Goal: Information Seeking & Learning: Compare options

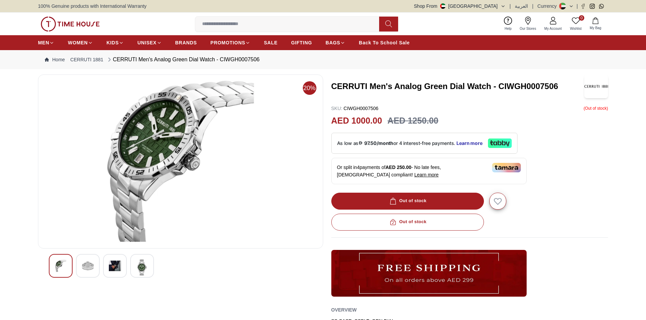
click at [115, 265] on img at bounding box center [115, 266] width 12 height 12
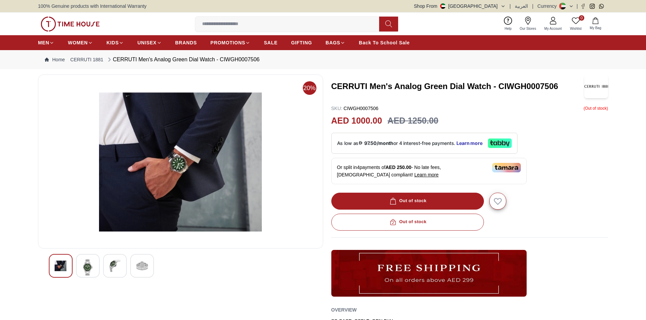
click at [141, 275] on div at bounding box center [142, 266] width 24 height 24
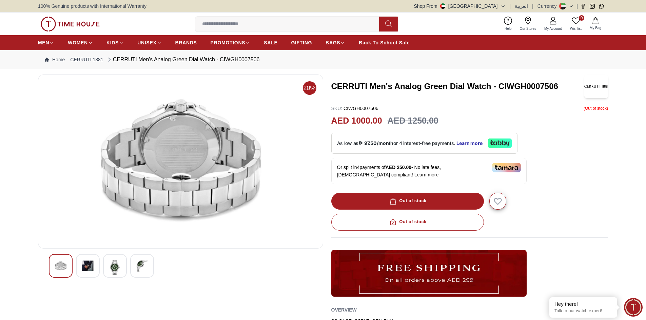
click at [120, 268] on img at bounding box center [115, 268] width 12 height 16
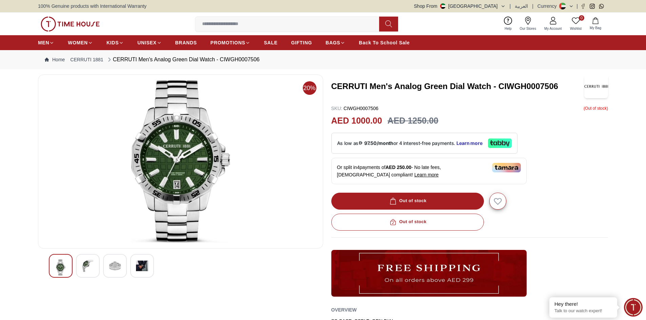
click at [143, 269] on img at bounding box center [142, 266] width 12 height 12
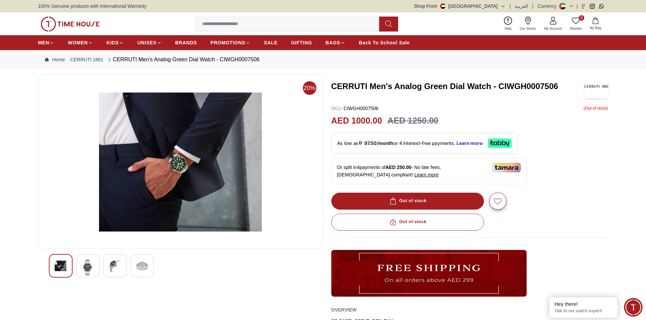
click at [68, 268] on div at bounding box center [61, 266] width 24 height 24
click at [90, 269] on img at bounding box center [88, 268] width 12 height 16
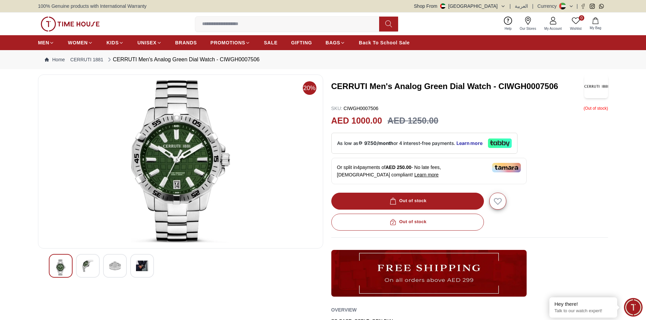
click at [113, 267] on img at bounding box center [115, 266] width 12 height 12
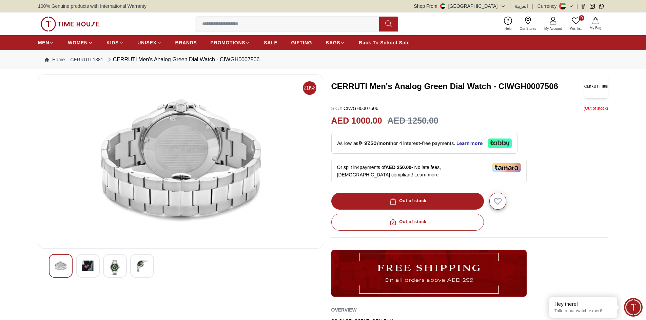
click at [144, 268] on img at bounding box center [142, 266] width 12 height 12
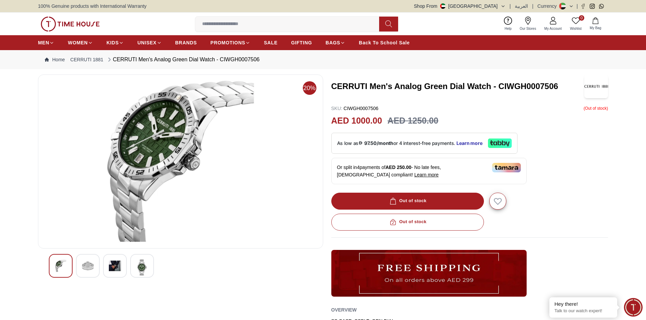
click at [88, 271] on img at bounding box center [88, 266] width 12 height 12
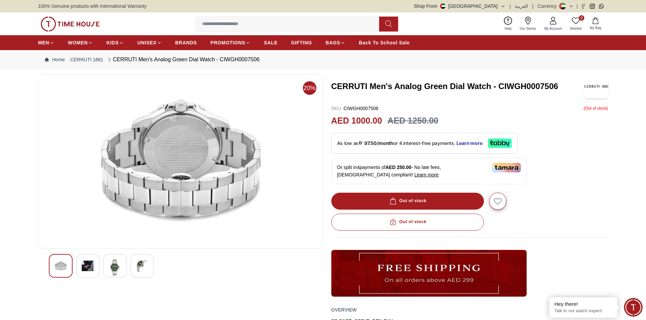
click at [117, 260] on img at bounding box center [115, 268] width 12 height 16
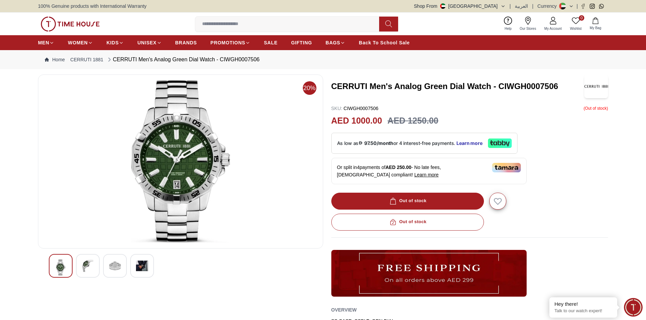
click at [133, 266] on div at bounding box center [142, 266] width 24 height 24
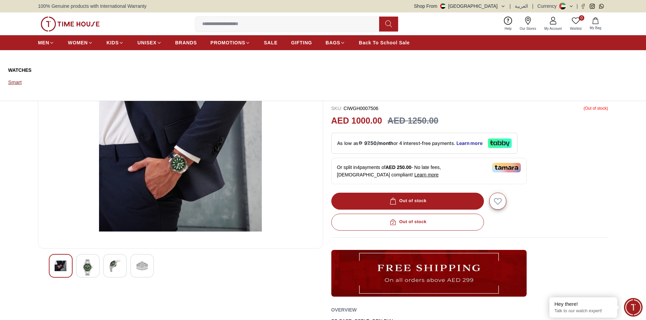
click at [17, 83] on link "Smart" at bounding box center [49, 82] width 83 height 9
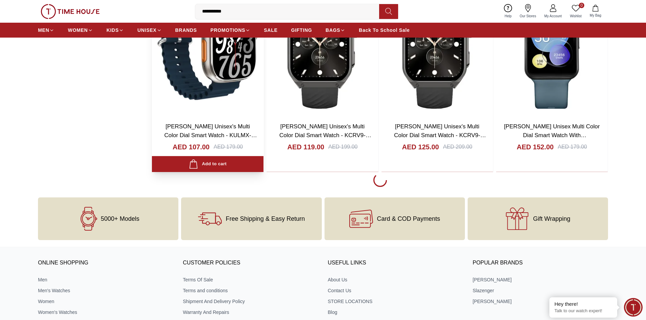
scroll to position [983, 0]
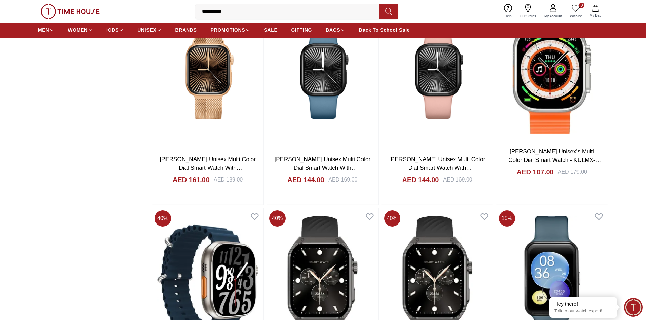
scroll to position [610, 0]
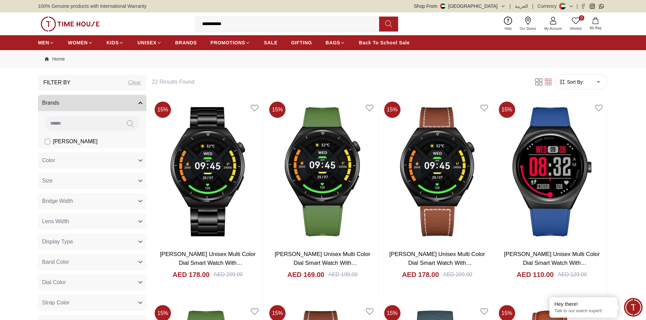
click at [74, 241] on button "Display Type" at bounding box center [92, 242] width 108 height 16
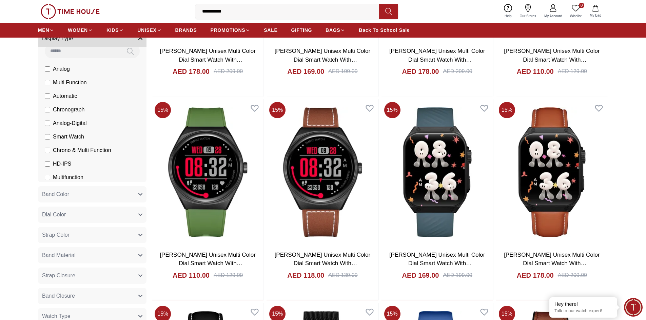
scroll to position [10, 0]
click at [0, 0] on span "HD-IPS" at bounding box center [0, 0] width 0 height 0
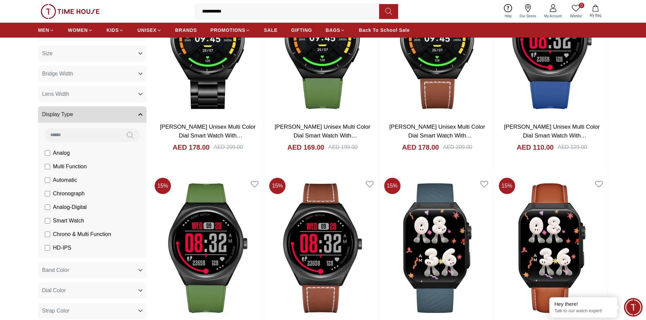
scroll to position [68, 0]
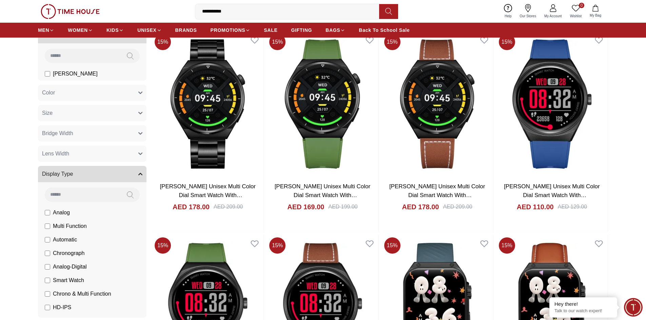
click at [53, 95] on span "Color" at bounding box center [48, 93] width 13 height 8
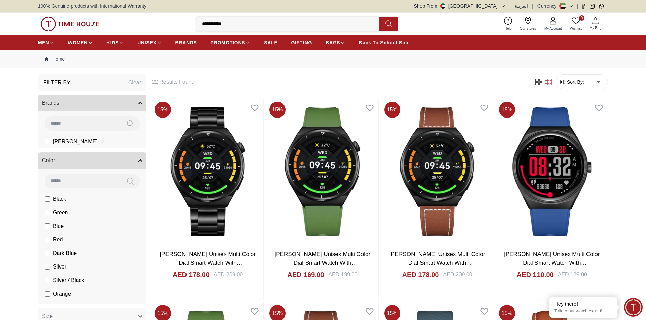
click at [140, 102] on button "Brands" at bounding box center [92, 103] width 108 height 16
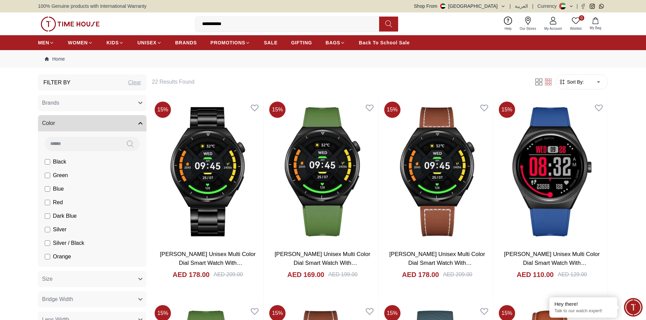
click at [0, 0] on span "Black" at bounding box center [0, 0] width 0 height 0
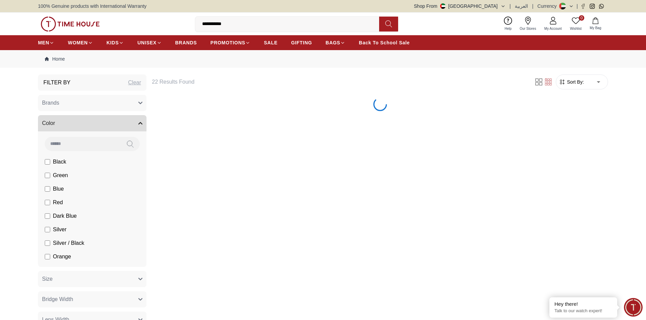
click at [64, 175] on span "Green" at bounding box center [60, 175] width 15 height 8
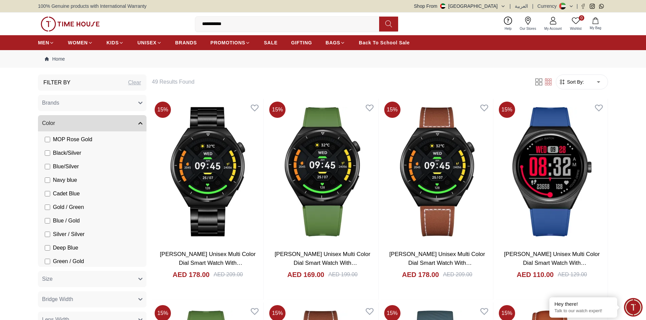
scroll to position [1187, 0]
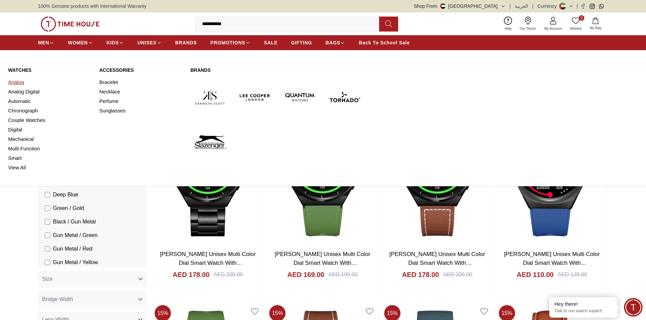
click at [19, 82] on link "Analog" at bounding box center [49, 82] width 83 height 9
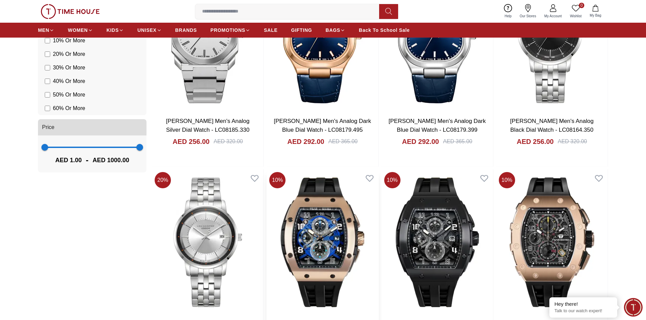
scroll to position [576, 0]
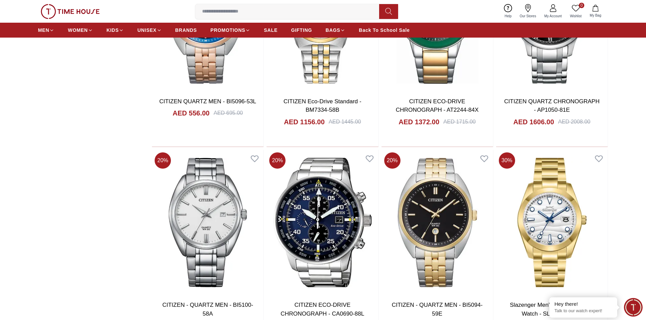
scroll to position [1661, 0]
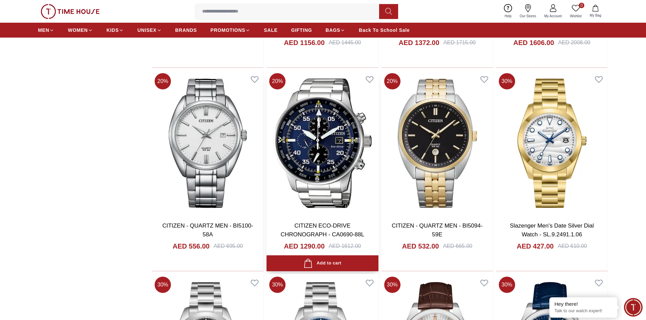
click at [323, 142] on img at bounding box center [322, 143] width 112 height 146
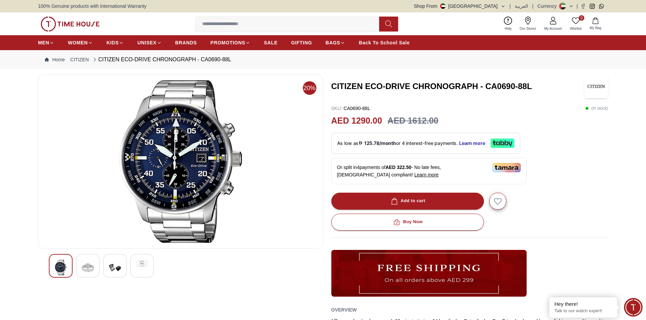
click at [84, 268] on img at bounding box center [88, 268] width 12 height 16
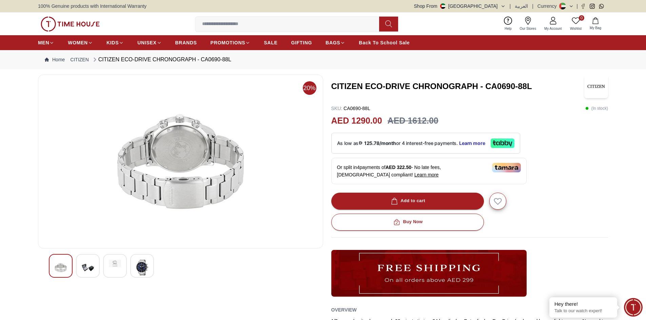
click at [119, 269] on div at bounding box center [115, 266] width 24 height 24
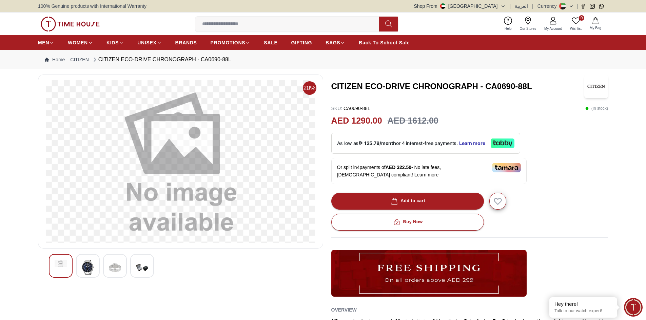
click at [117, 267] on img at bounding box center [115, 268] width 12 height 16
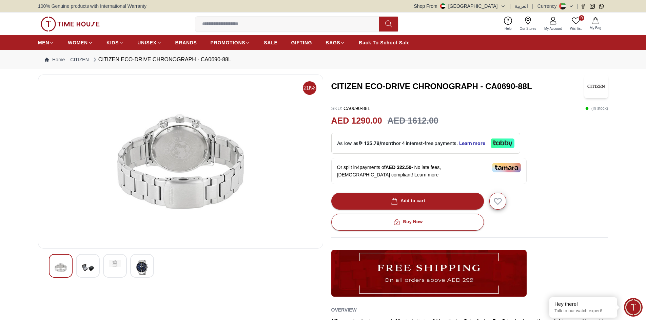
click at [146, 266] on img at bounding box center [142, 268] width 12 height 16
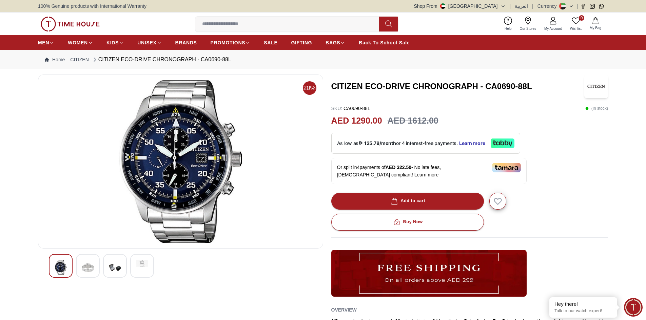
click at [116, 274] on img at bounding box center [115, 268] width 12 height 16
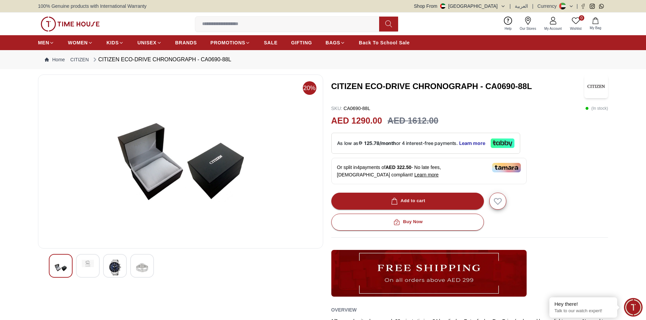
click at [88, 270] on div at bounding box center [88, 266] width 24 height 24
click at [64, 268] on div at bounding box center [61, 266] width 24 height 24
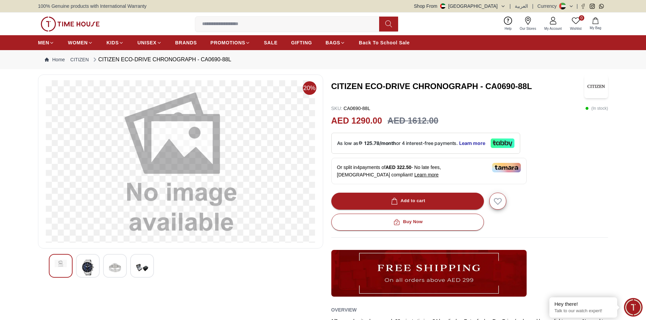
click at [116, 269] on img at bounding box center [115, 268] width 12 height 16
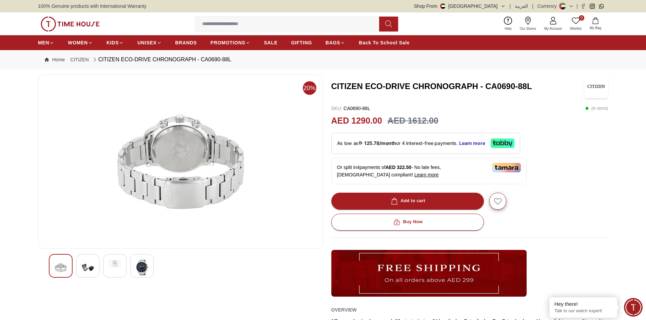
click at [150, 272] on div at bounding box center [142, 266] width 24 height 24
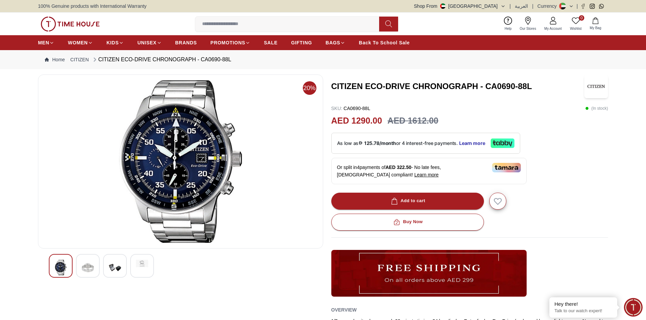
click at [119, 270] on img at bounding box center [115, 268] width 12 height 16
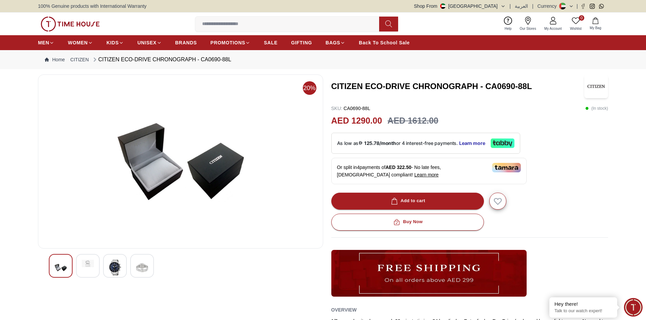
click at [91, 266] on img at bounding box center [88, 263] width 12 height 7
click at [57, 265] on img at bounding box center [61, 263] width 12 height 7
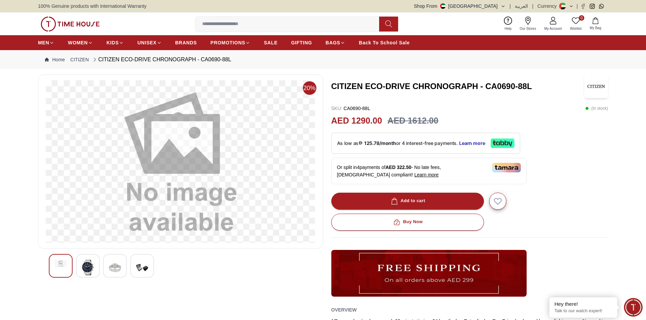
click at [114, 270] on img at bounding box center [115, 268] width 12 height 16
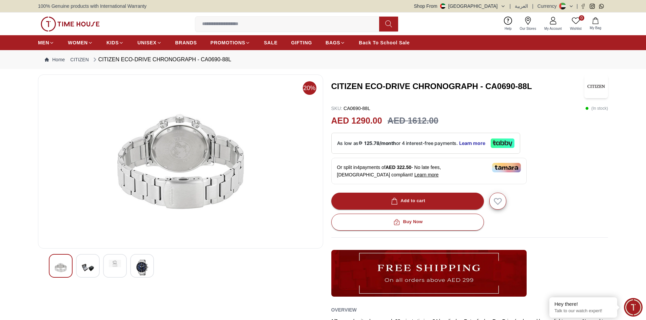
click at [141, 269] on img at bounding box center [142, 268] width 12 height 16
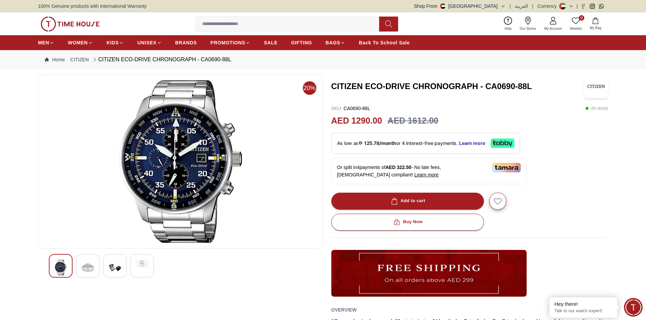
click at [118, 268] on img at bounding box center [115, 268] width 12 height 16
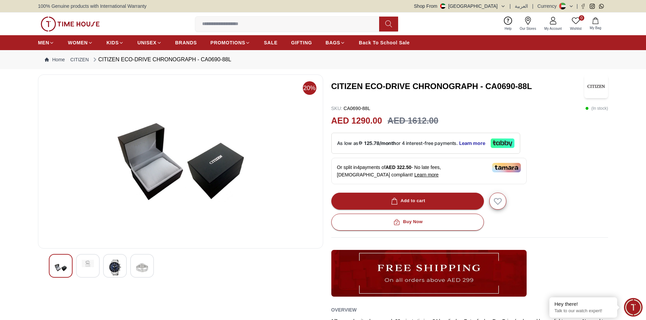
click at [90, 268] on div at bounding box center [88, 266] width 24 height 24
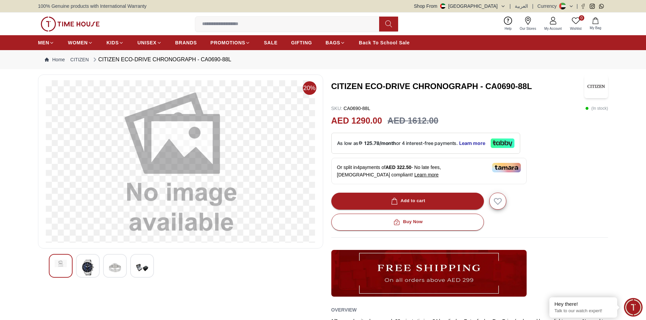
click at [142, 271] on img at bounding box center [142, 268] width 12 height 16
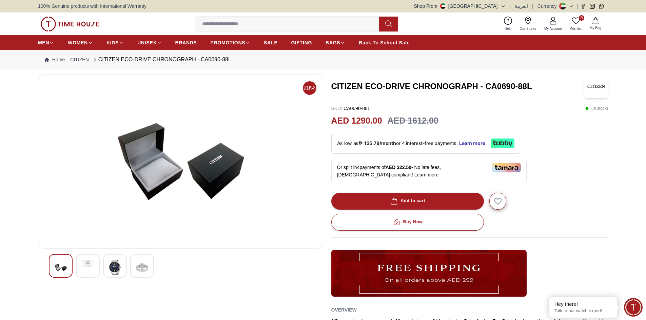
click at [63, 268] on img at bounding box center [61, 268] width 12 height 16
click at [88, 269] on div at bounding box center [88, 266] width 24 height 24
click at [116, 267] on img at bounding box center [115, 268] width 12 height 16
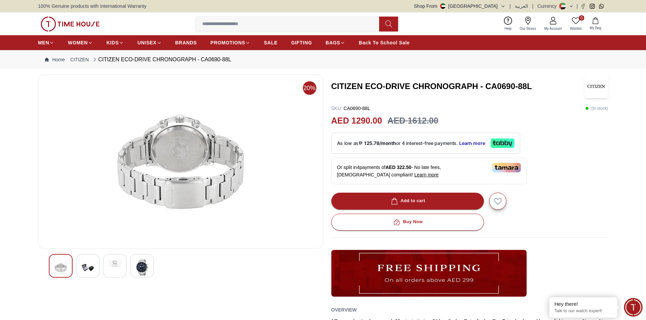
click at [146, 267] on img at bounding box center [142, 268] width 12 height 16
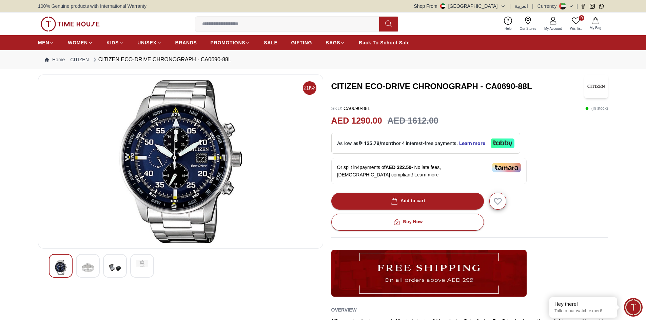
click at [95, 270] on div at bounding box center [88, 266] width 24 height 24
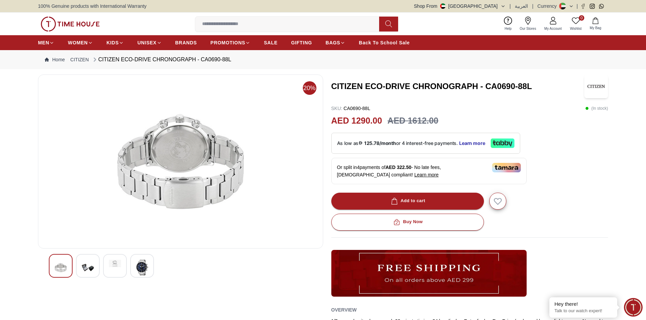
click at [64, 274] on img at bounding box center [61, 268] width 12 height 16
click at [83, 269] on img at bounding box center [88, 268] width 12 height 16
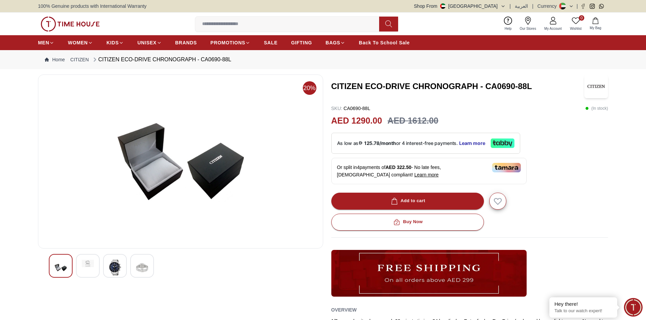
click at [121, 265] on div at bounding box center [115, 266] width 24 height 24
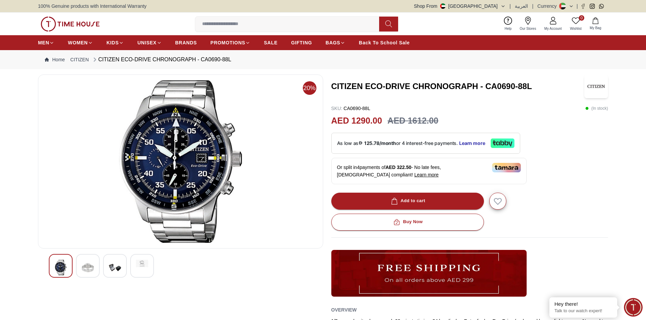
click at [141, 270] on div at bounding box center [142, 266] width 24 height 24
click at [123, 266] on div at bounding box center [115, 266] width 24 height 24
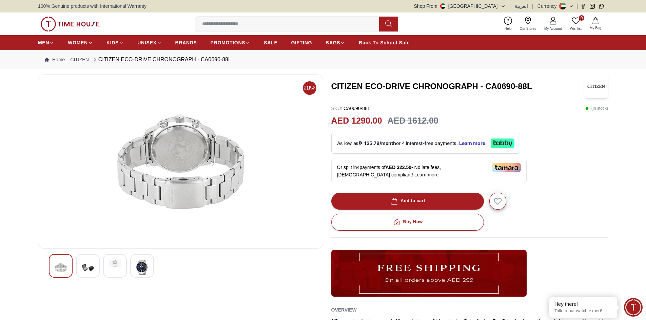
click at [143, 273] on img at bounding box center [142, 268] width 12 height 16
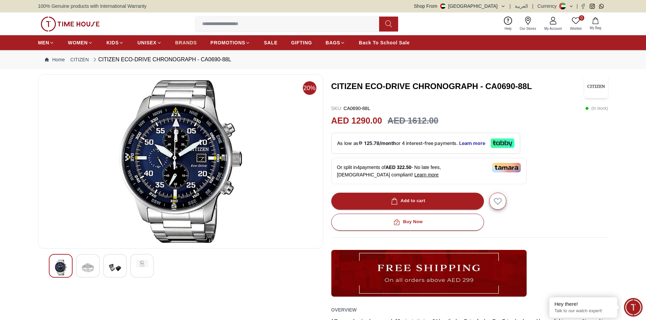
click at [191, 43] on span "BRANDS" at bounding box center [186, 42] width 22 height 7
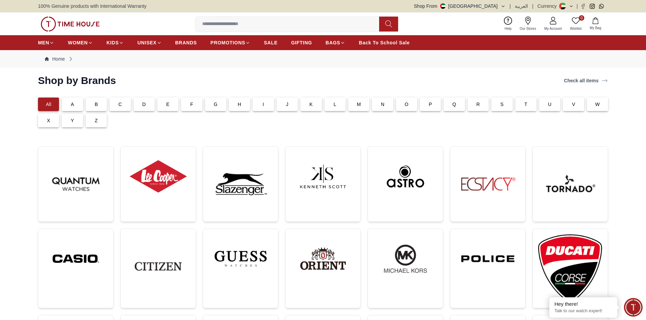
click at [123, 104] on div "C" at bounding box center [119, 105] width 21 height 14
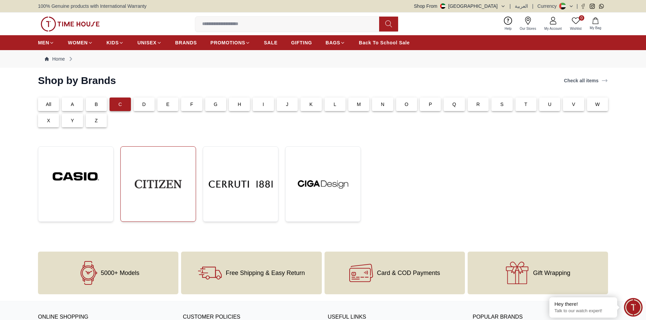
click at [161, 179] on img at bounding box center [158, 184] width 64 height 64
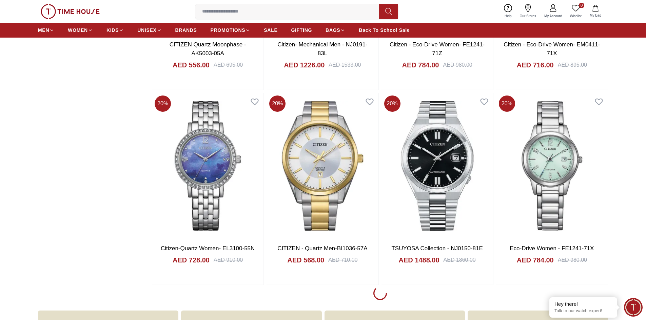
scroll to position [1220, 0]
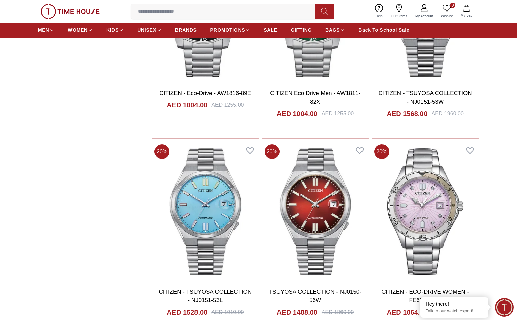
scroll to position [2640, 0]
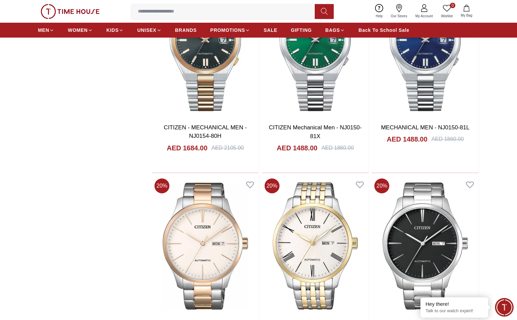
scroll to position [4436, 0]
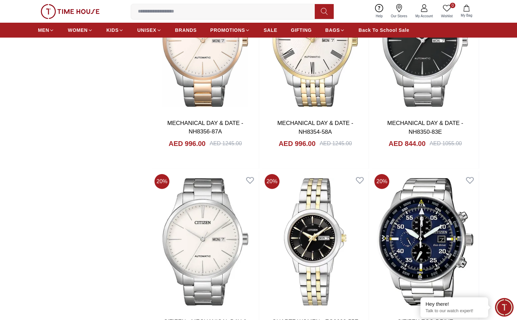
scroll to position [4605, 0]
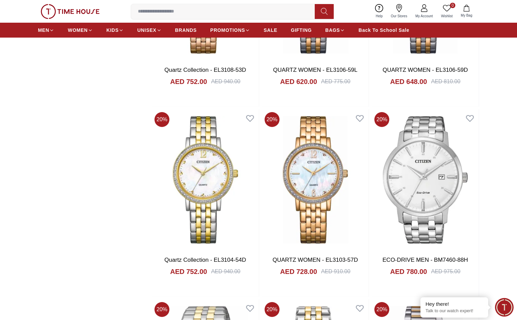
scroll to position [6130, 0]
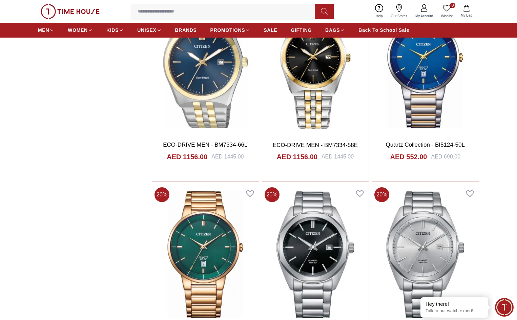
scroll to position [6471, 0]
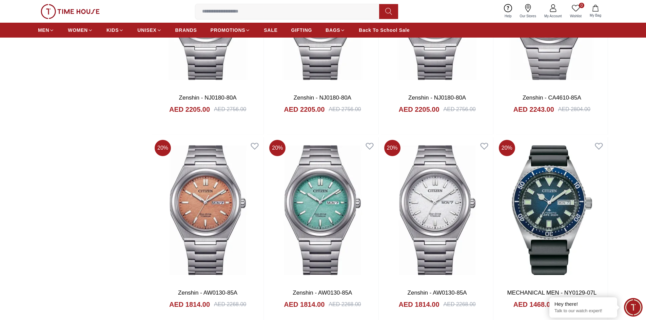
scroll to position [3967, 0]
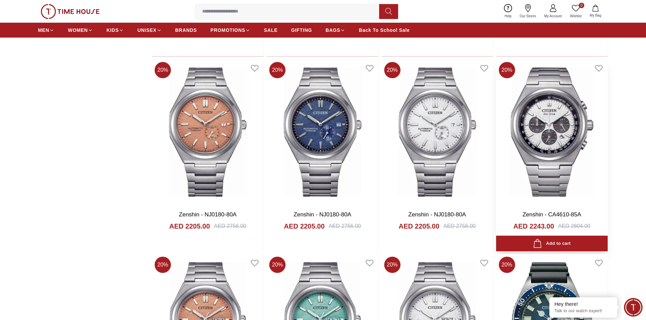
click at [545, 119] on img at bounding box center [552, 132] width 112 height 146
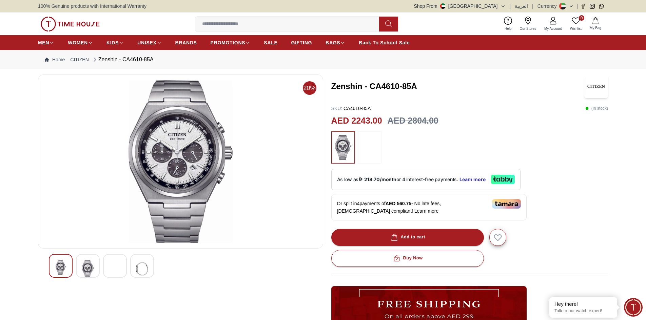
click at [89, 265] on img at bounding box center [88, 269] width 12 height 18
click at [113, 268] on img at bounding box center [115, 269] width 12 height 18
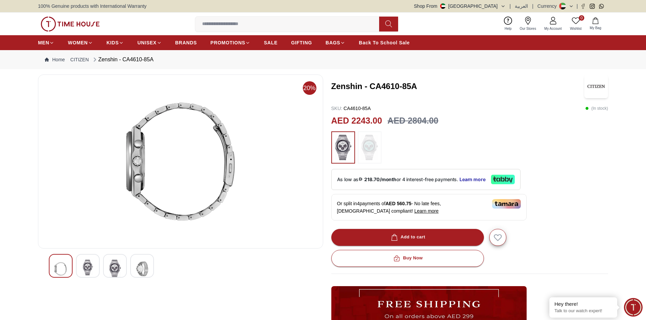
click at [137, 267] on img at bounding box center [142, 269] width 12 height 18
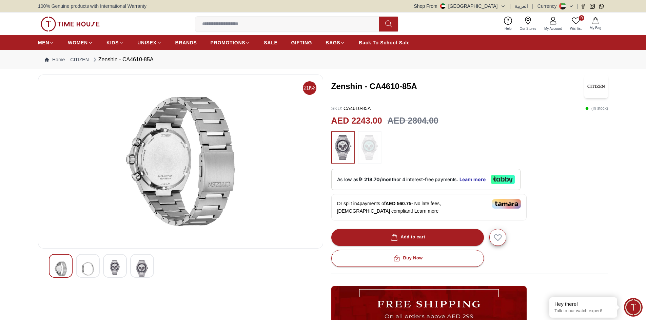
click at [65, 262] on img at bounding box center [61, 269] width 12 height 18
click at [92, 264] on img at bounding box center [88, 269] width 12 height 18
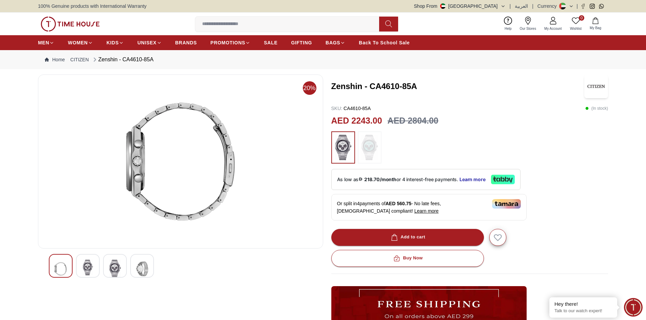
click at [113, 270] on img at bounding box center [115, 269] width 12 height 18
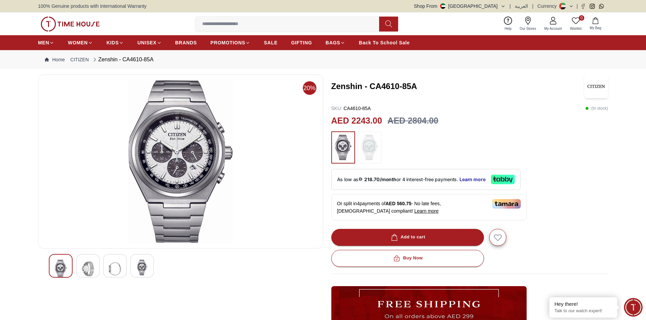
click at [137, 270] on img at bounding box center [142, 268] width 12 height 16
click at [187, 44] on span "BRANDS" at bounding box center [186, 42] width 22 height 7
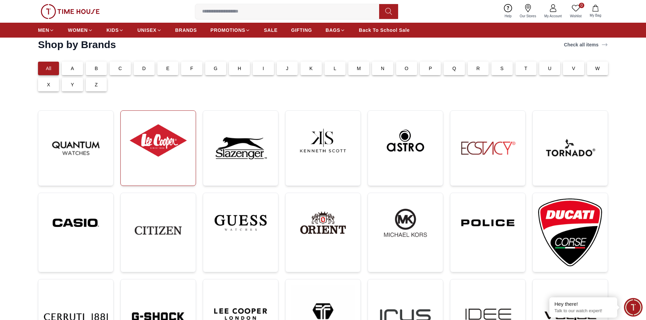
scroll to position [68, 0]
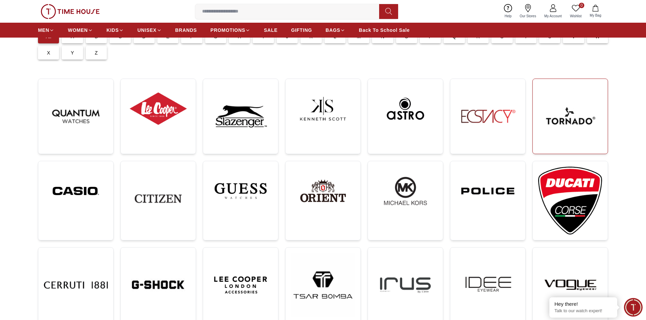
click at [546, 122] on img at bounding box center [570, 116] width 64 height 64
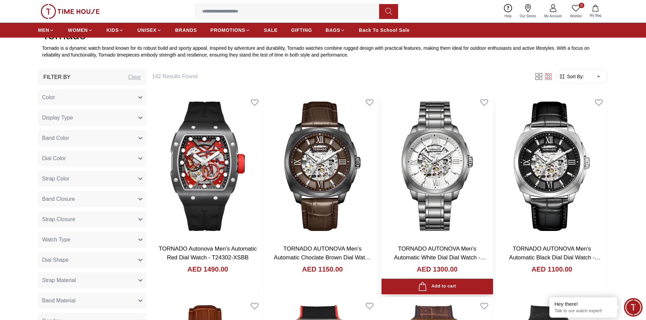
scroll to position [305, 0]
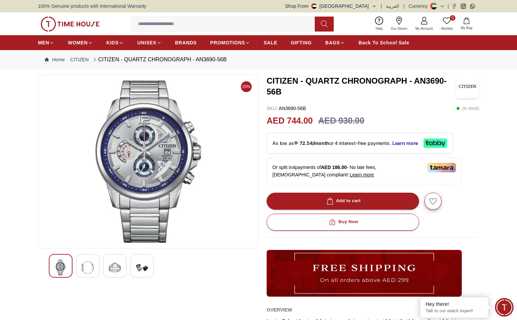
click at [142, 261] on img at bounding box center [142, 268] width 12 height 16
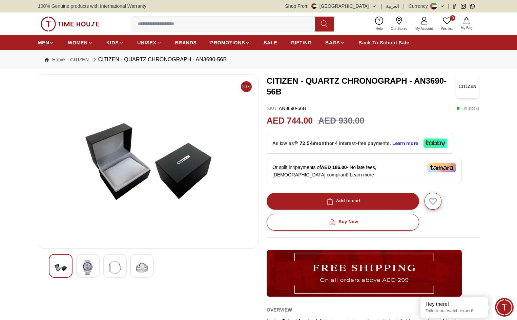
click at [112, 271] on img at bounding box center [115, 268] width 12 height 16
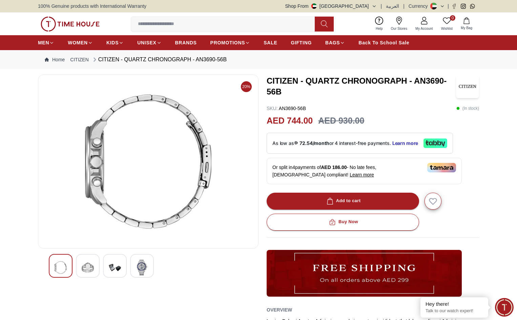
click at [90, 268] on img at bounding box center [88, 268] width 12 height 16
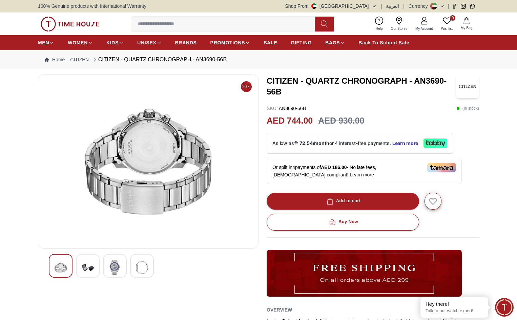
click at [66, 266] on img at bounding box center [61, 268] width 12 height 16
click at [64, 265] on img at bounding box center [61, 268] width 12 height 16
click at [84, 274] on img at bounding box center [88, 268] width 12 height 16
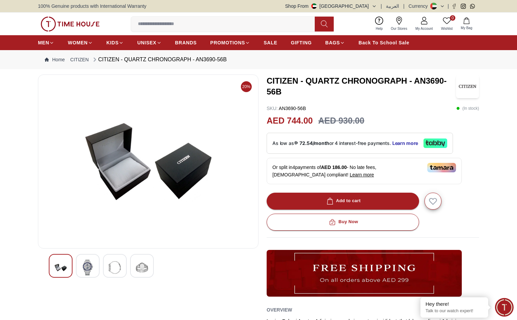
click at [110, 265] on img at bounding box center [115, 268] width 12 height 16
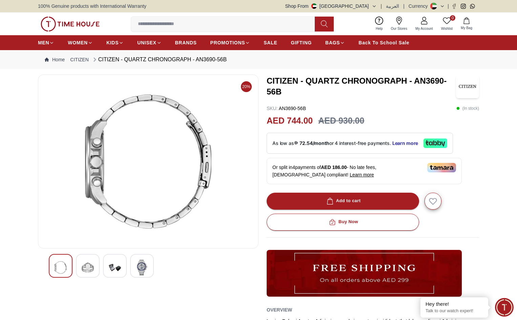
click at [139, 270] on img at bounding box center [142, 268] width 12 height 16
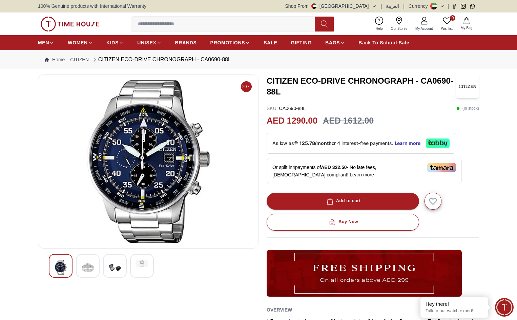
click at [85, 267] on img at bounding box center [88, 268] width 12 height 16
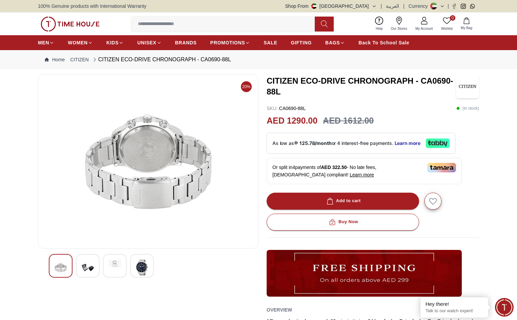
click at [112, 269] on div at bounding box center [115, 266] width 24 height 24
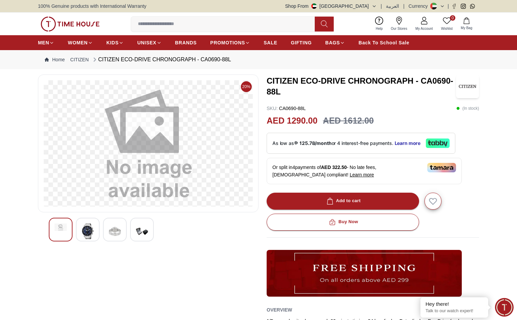
click at [142, 238] on img at bounding box center [142, 232] width 12 height 16
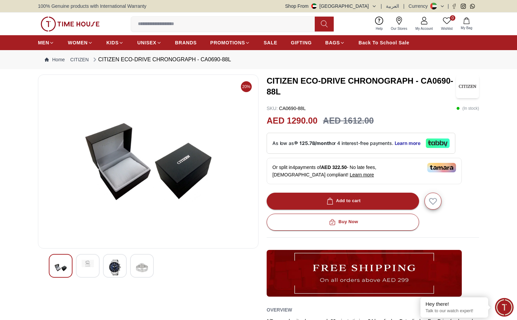
click at [119, 264] on img at bounding box center [115, 268] width 12 height 16
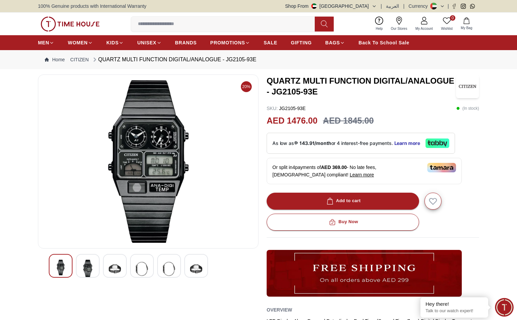
click at [83, 270] on img at bounding box center [88, 269] width 12 height 18
click at [117, 270] on img at bounding box center [115, 269] width 12 height 18
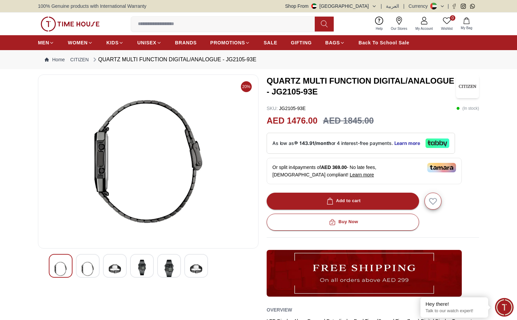
click at [137, 269] on img at bounding box center [142, 268] width 12 height 16
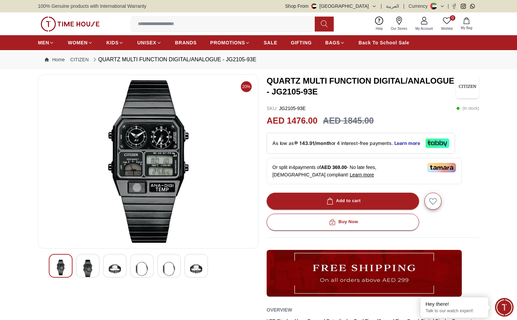
click at [165, 268] on img at bounding box center [169, 269] width 12 height 18
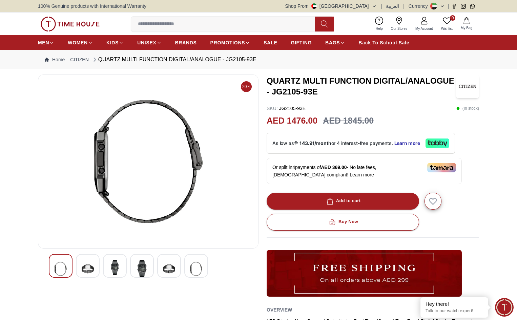
click at [193, 266] on img at bounding box center [196, 269] width 12 height 18
click at [167, 270] on img at bounding box center [169, 269] width 12 height 18
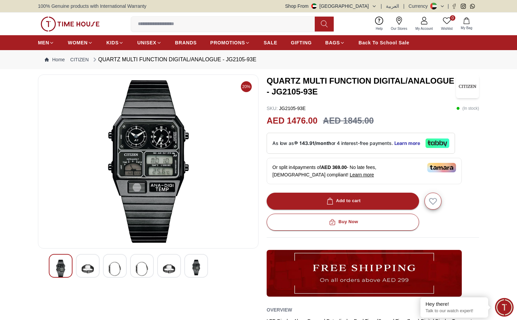
click at [146, 268] on img at bounding box center [142, 269] width 12 height 18
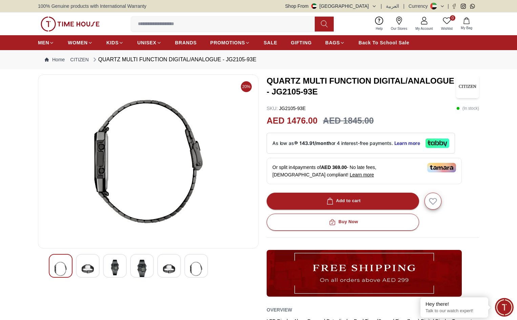
click at [119, 265] on img at bounding box center [115, 268] width 12 height 16
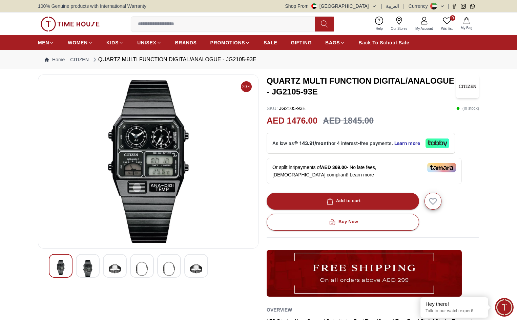
click at [87, 263] on img at bounding box center [88, 269] width 12 height 18
drag, startPoint x: 45, startPoint y: 258, endPoint x: 53, endPoint y: 263, distance: 8.8
click at [45, 258] on div at bounding box center [148, 267] width 221 height 26
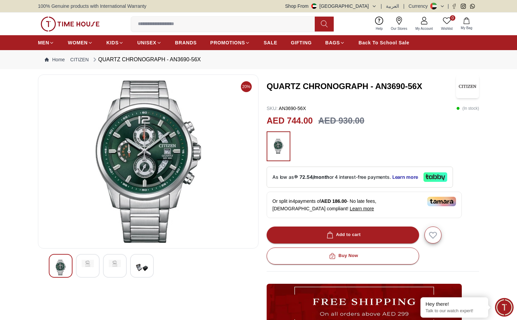
click at [137, 156] on img at bounding box center [148, 161] width 209 height 163
click at [145, 266] on img at bounding box center [142, 268] width 12 height 16
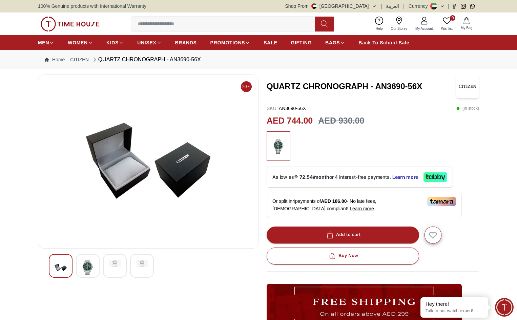
click at [110, 274] on div at bounding box center [115, 266] width 24 height 24
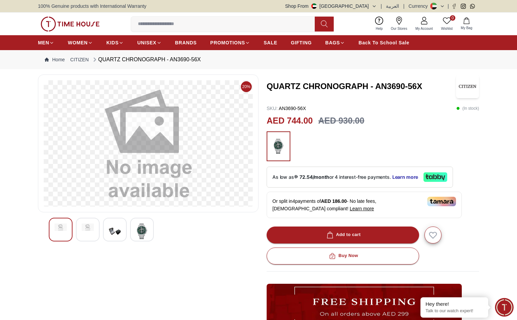
click at [86, 230] on img at bounding box center [88, 227] width 12 height 7
click at [70, 230] on div at bounding box center [61, 230] width 24 height 24
click at [114, 239] on img at bounding box center [115, 232] width 12 height 16
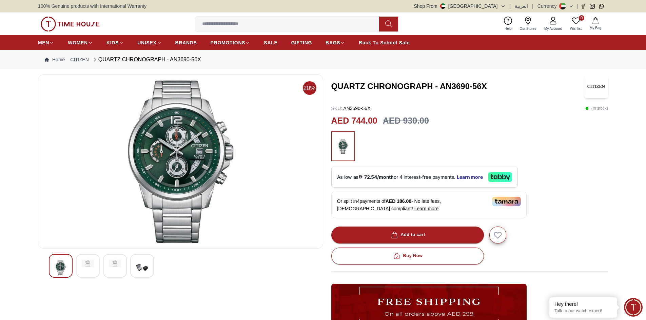
click at [89, 266] on img at bounding box center [88, 263] width 12 height 7
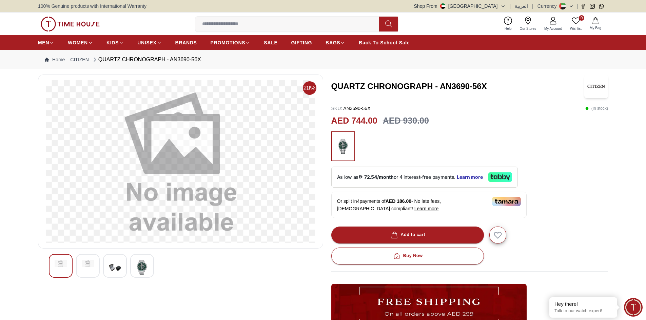
click at [116, 265] on img at bounding box center [115, 268] width 12 height 16
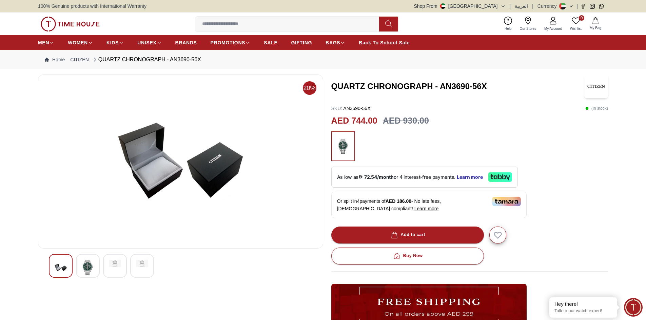
click at [141, 266] on img at bounding box center [142, 263] width 12 height 7
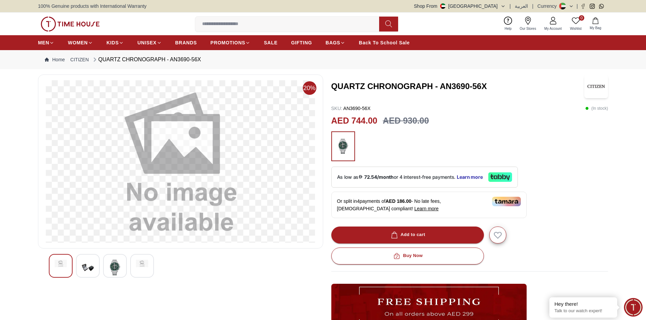
click at [115, 270] on img at bounding box center [115, 268] width 12 height 16
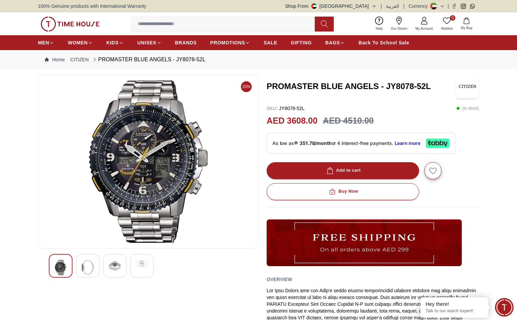
click at [93, 269] on img at bounding box center [88, 268] width 12 height 16
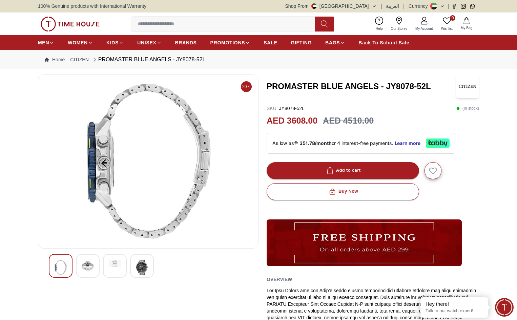
click at [114, 267] on div at bounding box center [115, 266] width 24 height 24
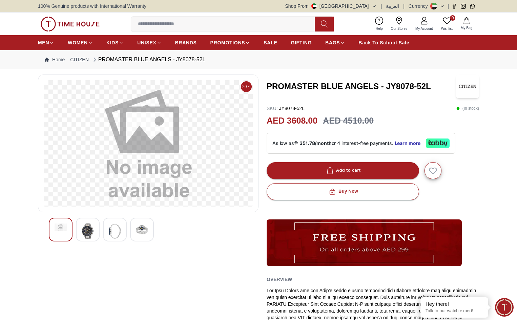
click at [111, 236] on img at bounding box center [115, 232] width 12 height 16
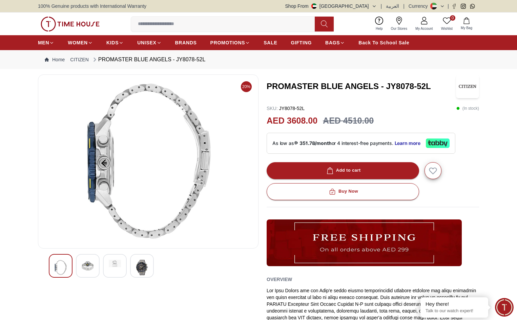
click at [91, 266] on img at bounding box center [88, 266] width 12 height 12
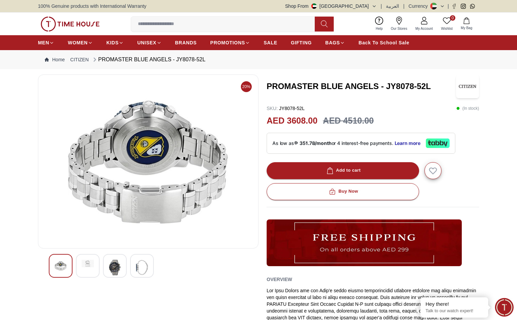
click at [60, 272] on img at bounding box center [61, 266] width 12 height 12
click at [85, 263] on img at bounding box center [88, 263] width 12 height 7
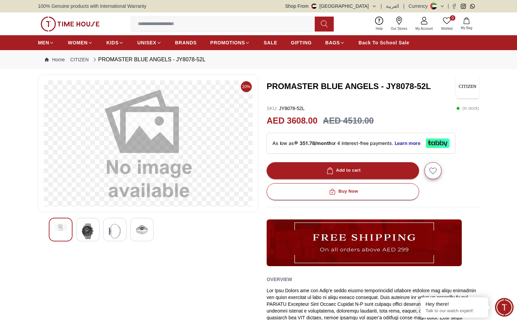
click at [85, 231] on img at bounding box center [88, 232] width 12 height 16
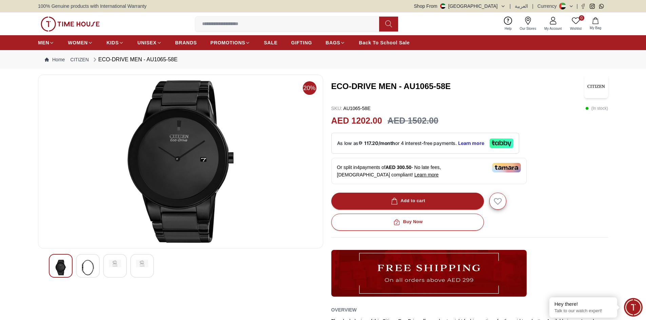
click at [94, 270] on div at bounding box center [88, 266] width 24 height 24
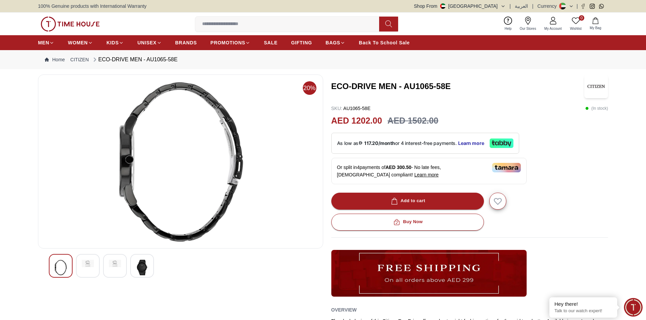
click at [111, 267] on img at bounding box center [115, 263] width 12 height 7
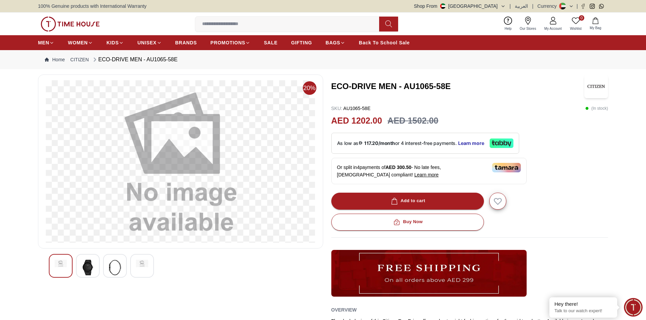
click at [133, 268] on div at bounding box center [142, 266] width 24 height 24
click at [113, 269] on img at bounding box center [115, 268] width 12 height 16
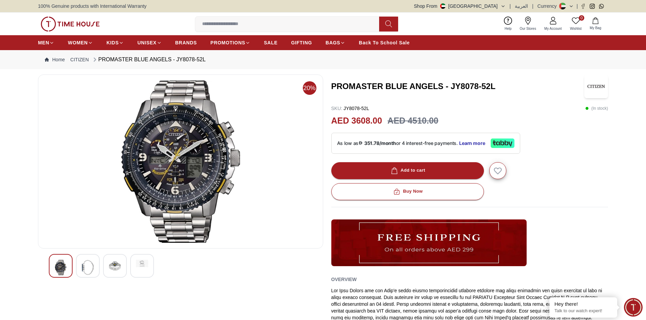
click at [89, 266] on img at bounding box center [88, 268] width 12 height 16
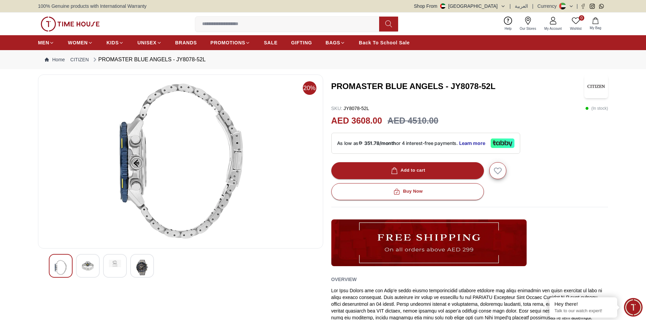
click at [119, 270] on div at bounding box center [115, 266] width 24 height 24
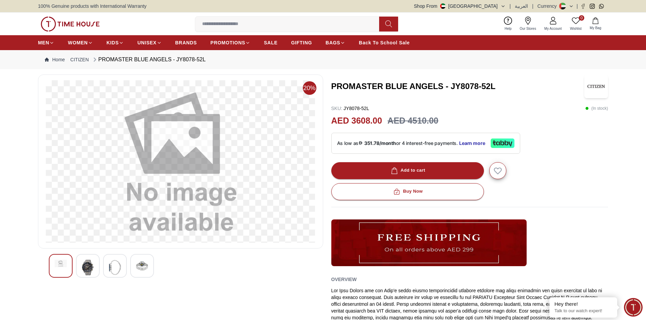
click at [135, 271] on div at bounding box center [142, 266] width 24 height 24
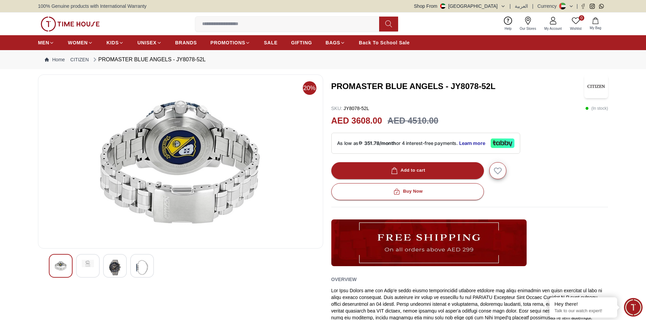
click at [109, 267] on img at bounding box center [115, 268] width 12 height 16
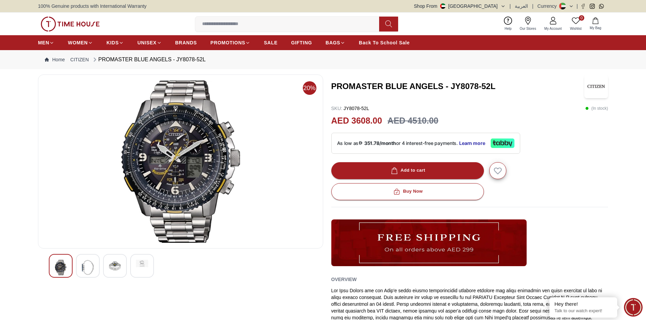
click at [82, 267] on img at bounding box center [88, 268] width 12 height 16
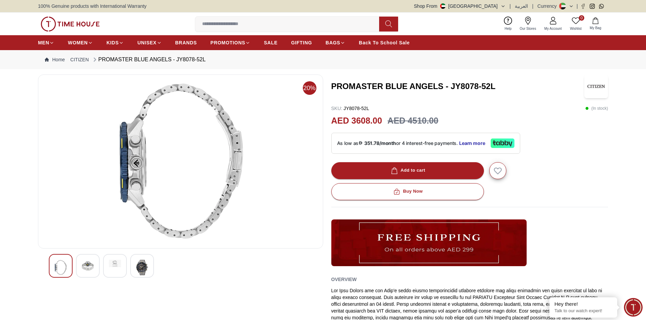
click at [109, 266] on img at bounding box center [115, 263] width 12 height 7
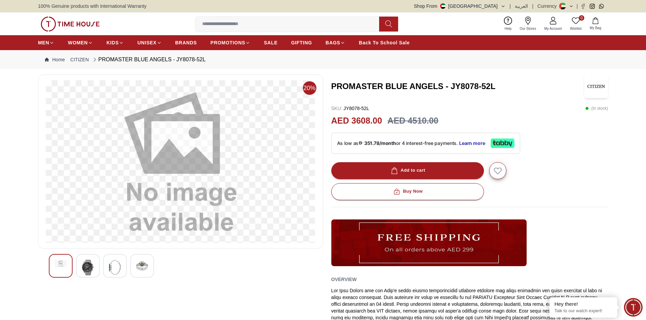
click at [135, 268] on div at bounding box center [142, 266] width 24 height 24
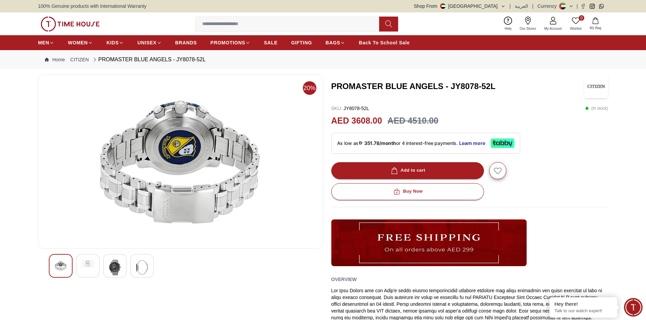
click at [115, 269] on img at bounding box center [115, 268] width 12 height 16
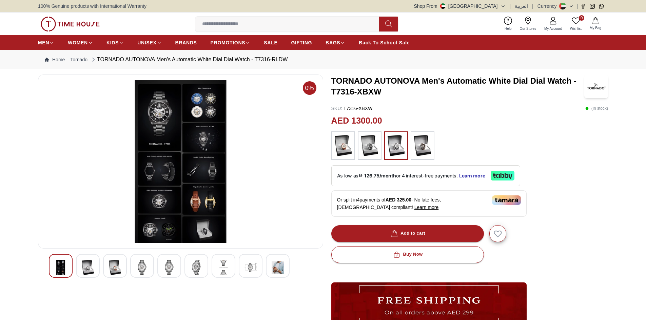
click at [171, 269] on img at bounding box center [169, 268] width 12 height 16
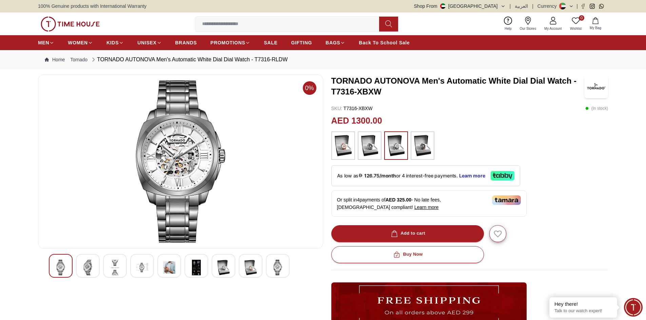
click at [369, 148] on img at bounding box center [369, 146] width 17 height 22
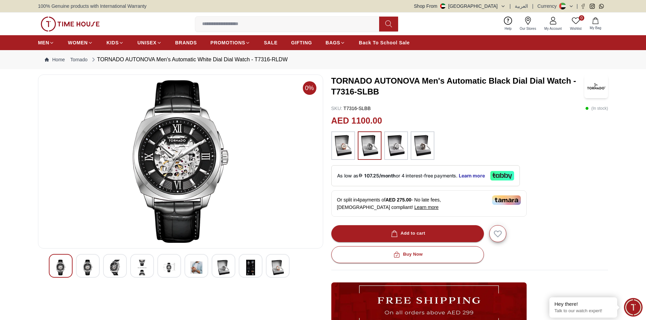
click at [145, 267] on img at bounding box center [142, 268] width 12 height 16
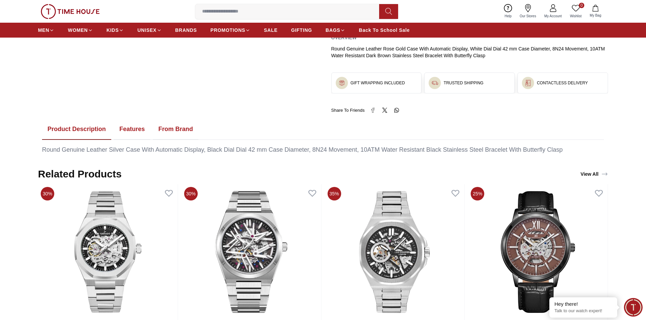
scroll to position [441, 0]
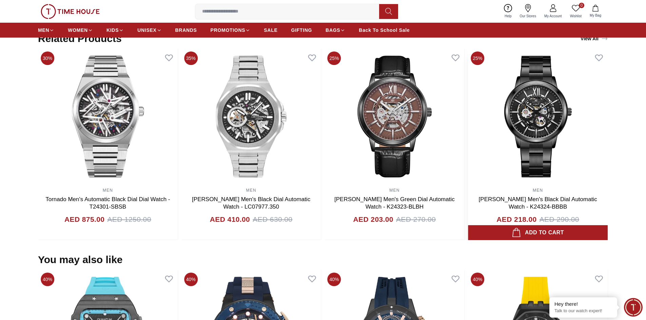
click at [529, 113] on img at bounding box center [538, 117] width 140 height 136
